Goal: Task Accomplishment & Management: Complete application form

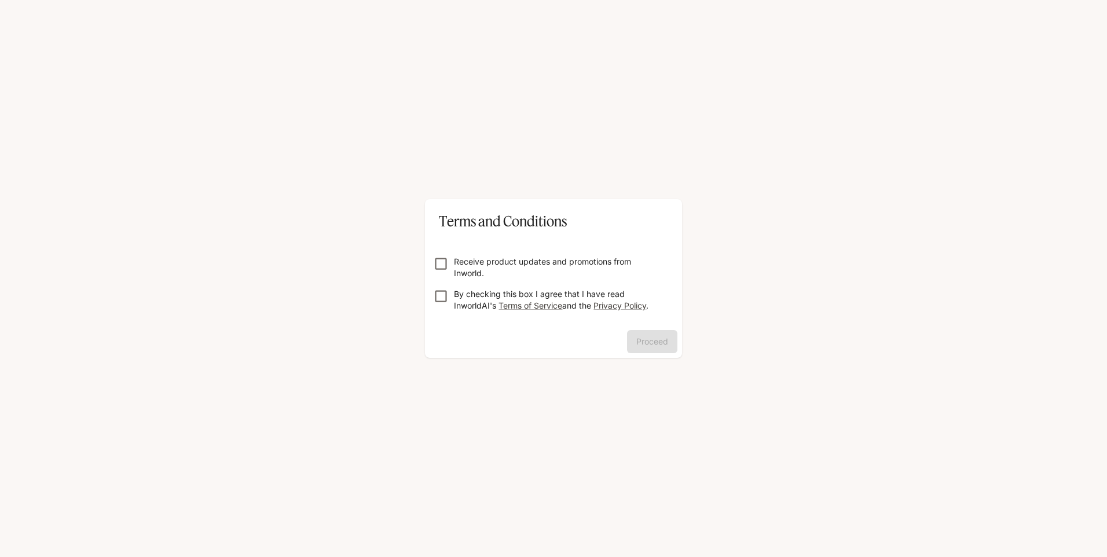
click at [488, 258] on p "Receive product updates and promotions from Inworld." at bounding box center [558, 267] width 208 height 23
click at [495, 297] on p "By checking this box I agree that I have read InworldAI's Terms of Service and …" at bounding box center [558, 299] width 208 height 23
click at [656, 333] on button "Proceed" at bounding box center [652, 341] width 50 height 23
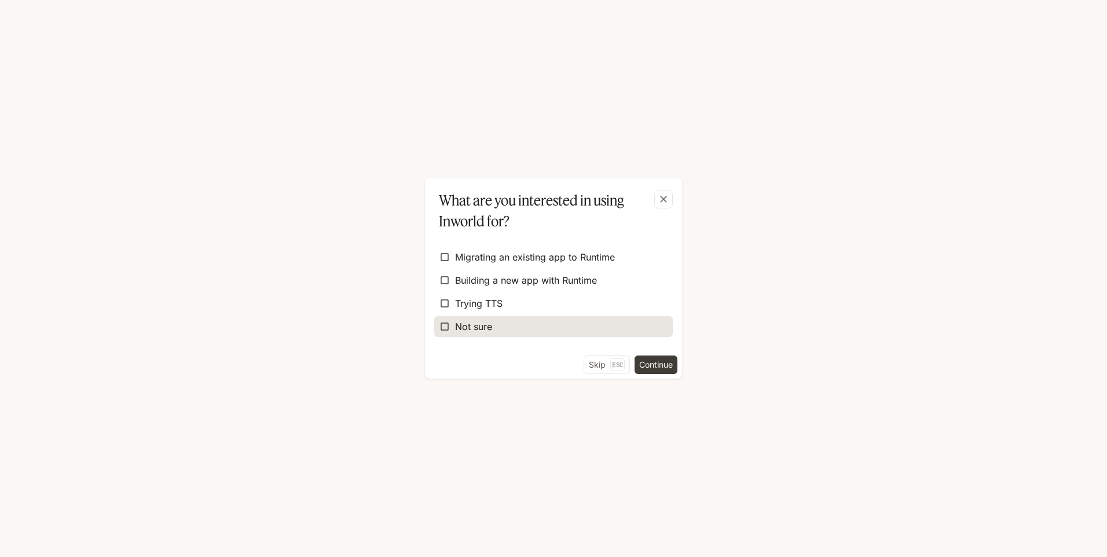
click at [513, 332] on label "Not sure" at bounding box center [553, 326] width 238 height 21
click at [663, 366] on button "Continue" at bounding box center [655, 364] width 43 height 19
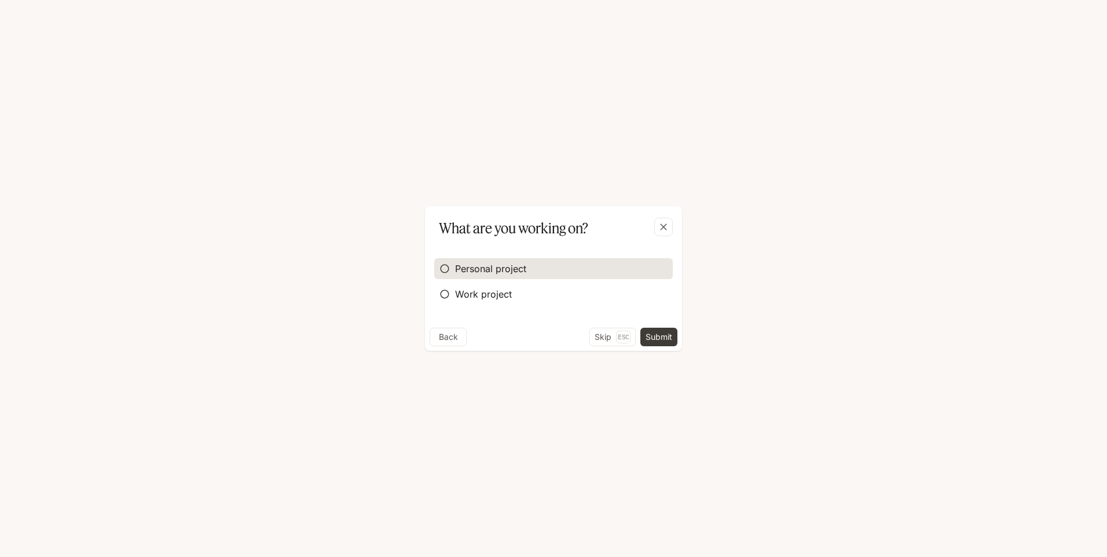
click at [540, 260] on label "Personal project" at bounding box center [553, 268] width 238 height 21
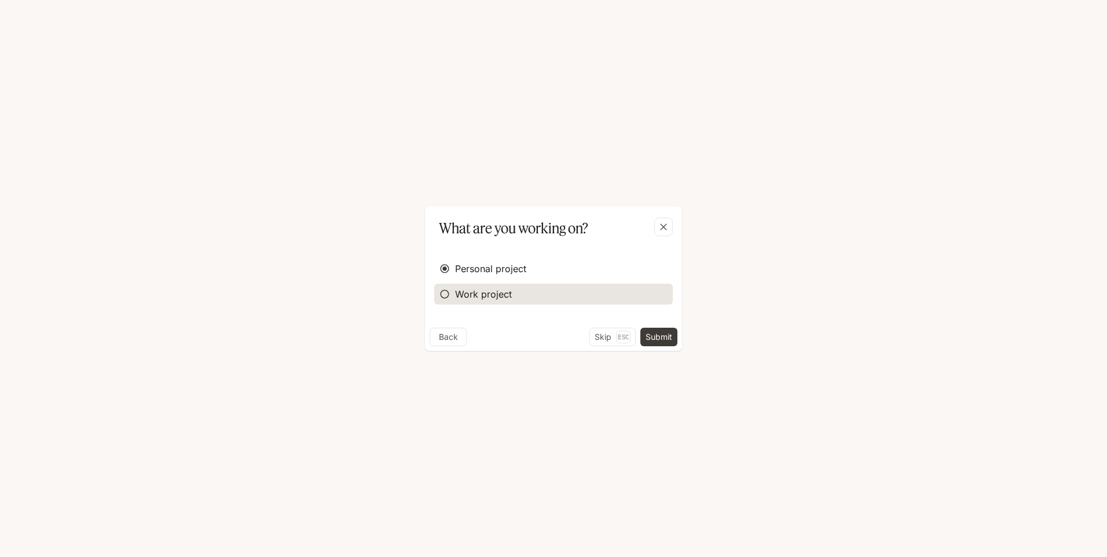
click at [538, 297] on label "Work project" at bounding box center [553, 294] width 238 height 21
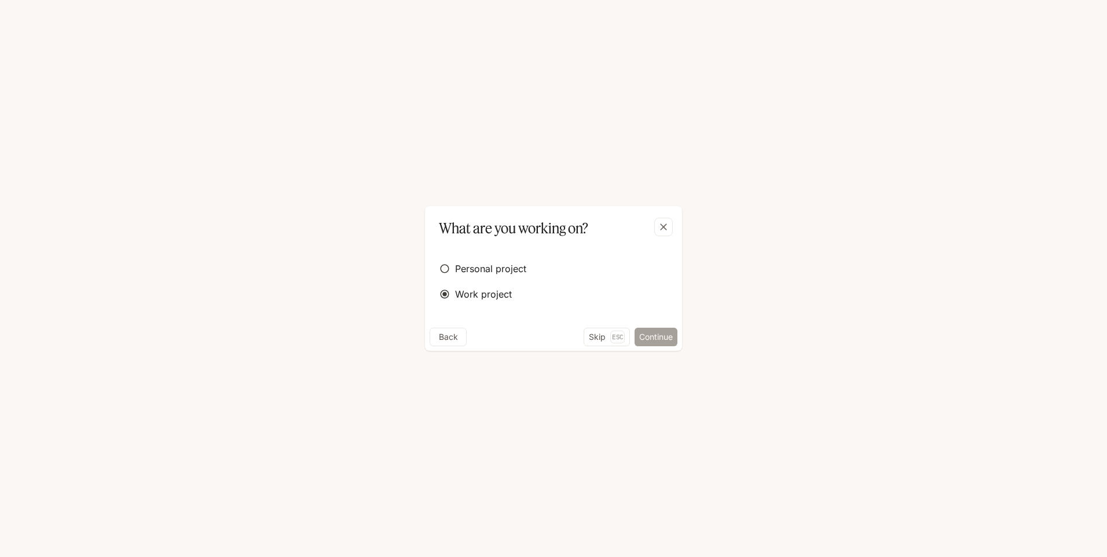
click at [662, 333] on button "Continue" at bounding box center [655, 337] width 43 height 19
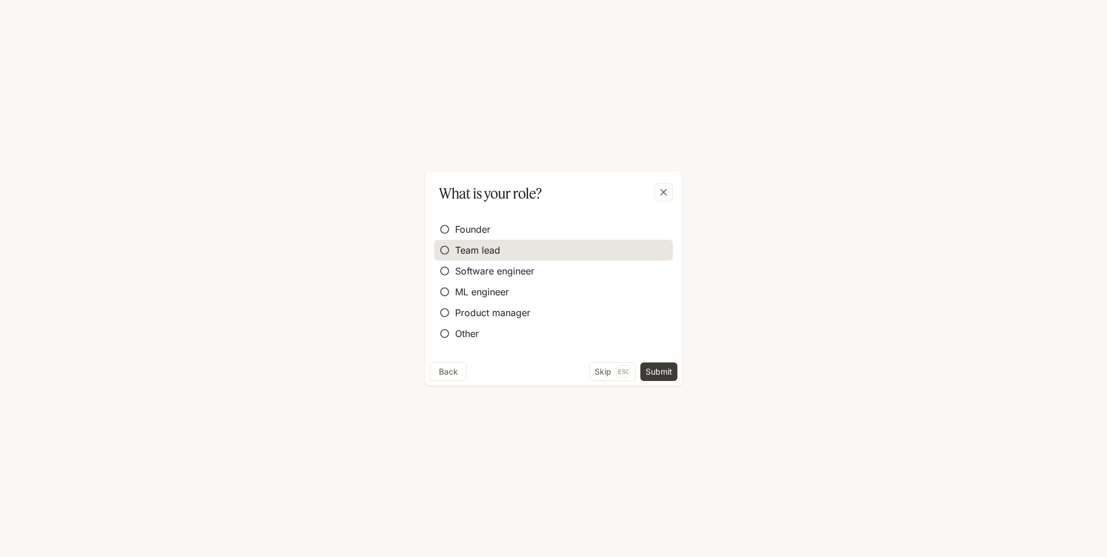
click at [535, 251] on label "Team lead" at bounding box center [553, 250] width 238 height 21
click at [549, 233] on label "Founder" at bounding box center [553, 229] width 238 height 21
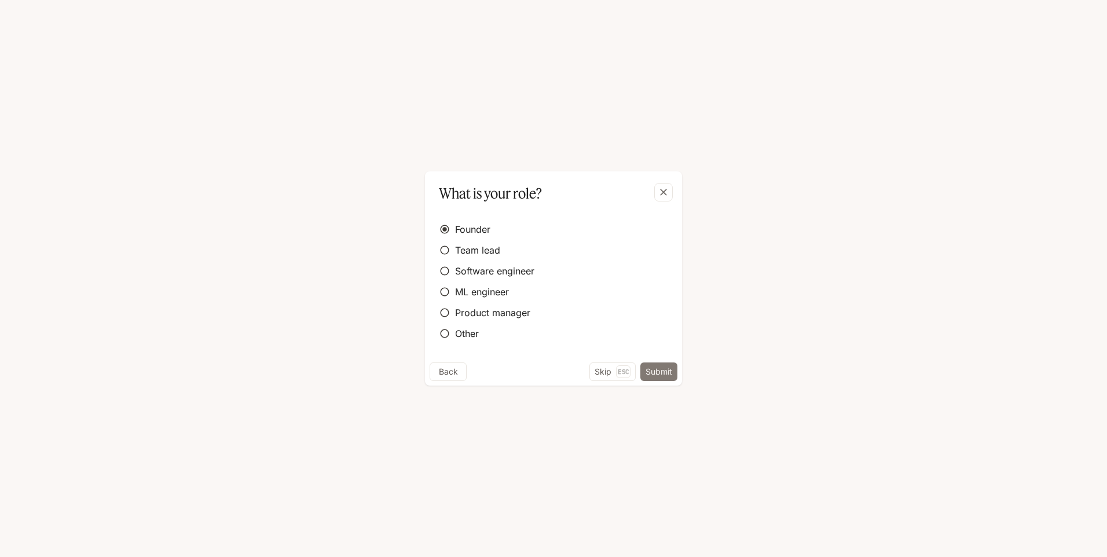
drag, startPoint x: 653, startPoint y: 360, endPoint x: 656, endPoint y: 367, distance: 7.5
click at [653, 361] on div "Founder Team lead Software engineer ML engineer Product manager Other" at bounding box center [553, 283] width 257 height 159
click at [656, 367] on button "Submit" at bounding box center [658, 371] width 37 height 19
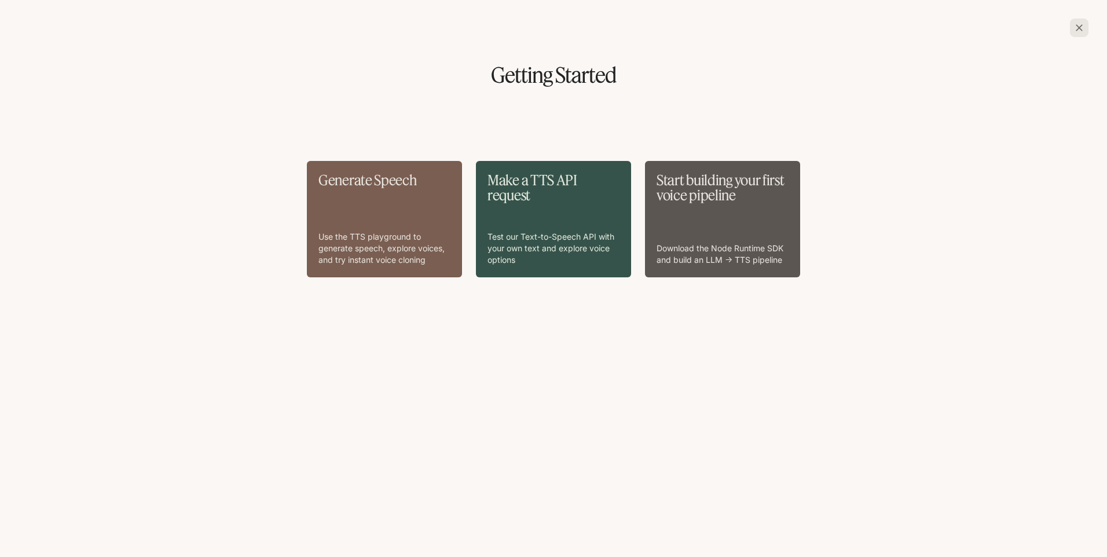
click at [398, 221] on div "Generate Speech Use the TTS playground to generate speech, explore voices, and …" at bounding box center [384, 218] width 132 height 93
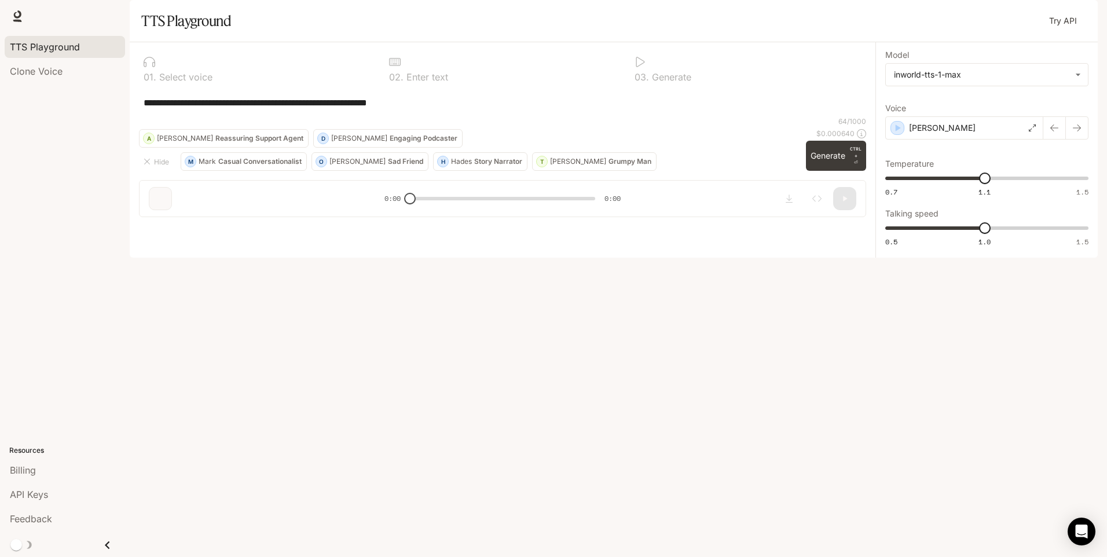
click at [1082, 18] on img "button" at bounding box center [1081, 16] width 16 height 16
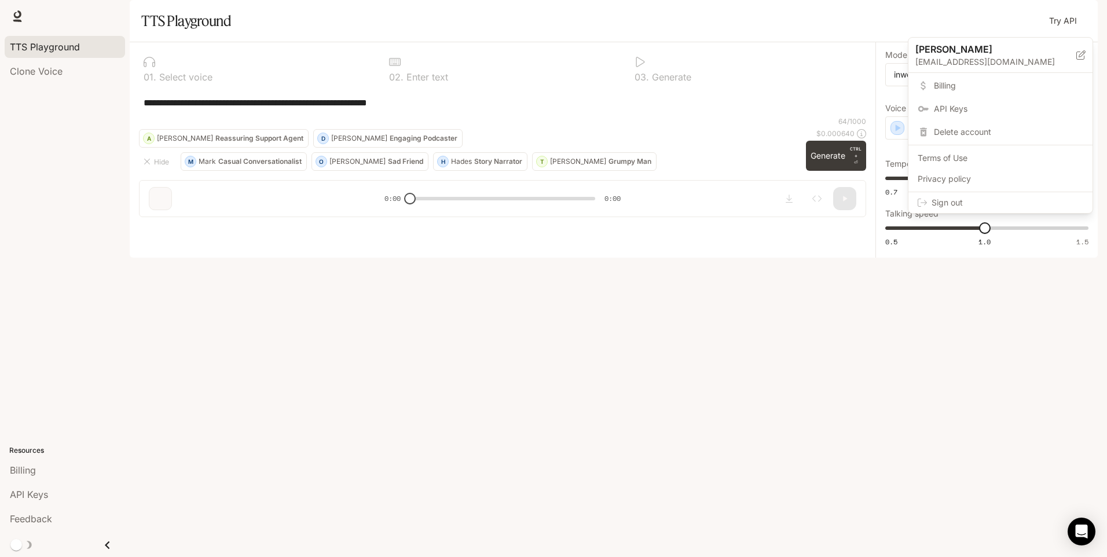
click at [966, 199] on span "Sign out" at bounding box center [1007, 203] width 152 height 12
